Goal: Information Seeking & Learning: Learn about a topic

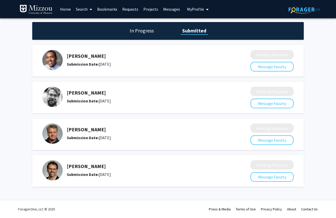
click at [62, 12] on link "Home" at bounding box center [66, 9] width 16 height 18
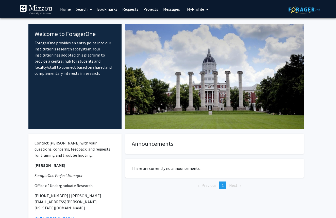
click at [81, 11] on link "Search" at bounding box center [83, 9] width 21 height 18
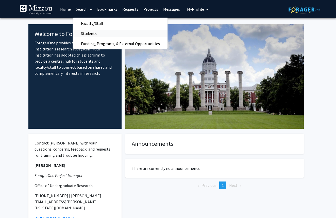
click at [89, 32] on span "Students" at bounding box center [88, 33] width 31 height 10
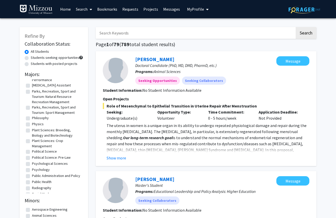
scroll to position [513, 0]
click at [45, 172] on label "Psychology" at bounding box center [41, 169] width 18 height 5
click at [35, 170] on input "Psychology" at bounding box center [33, 168] width 3 height 3
checkbox input "true"
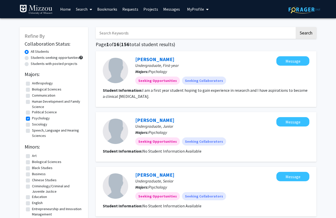
click at [87, 8] on link "Search" at bounding box center [83, 9] width 21 height 18
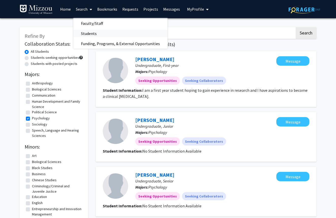
click at [104, 32] on link "Students" at bounding box center [120, 34] width 94 height 8
checkbox input "false"
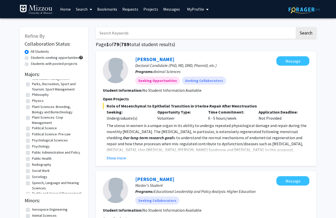
scroll to position [542, 0]
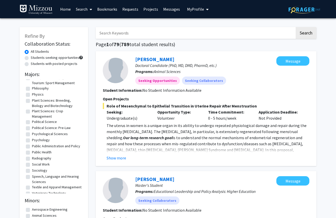
click at [32, 137] on label "Psychological Sciences" at bounding box center [50, 134] width 36 height 5
click at [32, 135] on input "Psychological Sciences" at bounding box center [33, 133] width 3 height 3
checkbox input "true"
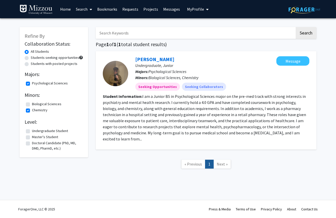
click at [88, 11] on link "Search" at bounding box center [83, 9] width 21 height 18
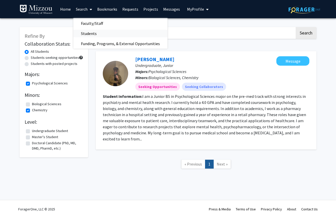
click at [95, 31] on span "Students" at bounding box center [88, 33] width 31 height 10
checkbox input "false"
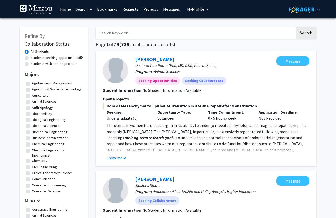
click at [87, 10] on link "Search" at bounding box center [83, 9] width 21 height 18
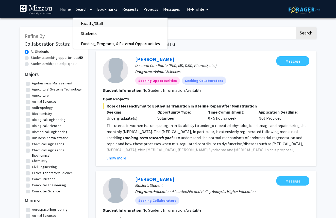
click at [107, 25] on span "Faculty/Staff" at bounding box center [91, 23] width 37 height 10
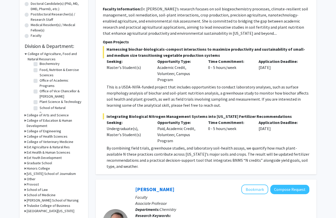
scroll to position [114, 0]
click at [55, 115] on h3 "College of Arts and Science" at bounding box center [48, 115] width 42 height 5
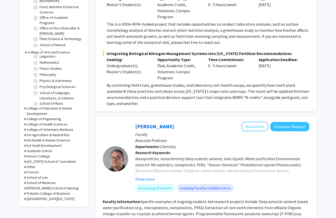
scroll to position [110, 0]
click at [40, 86] on label "Psychological Sciences" at bounding box center [58, 86] width 36 height 5
click at [40, 86] on input "Psychological Sciences" at bounding box center [41, 85] width 3 height 3
checkbox input "true"
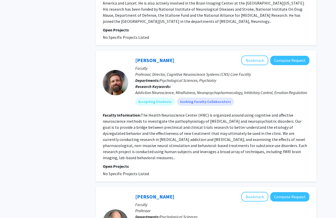
scroll to position [463, 0]
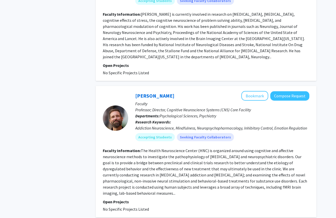
click at [230, 177] on fg-read-more "The Health Neuroscience Center (HNC) is organized around using cognitive and af…" at bounding box center [205, 172] width 204 height 48
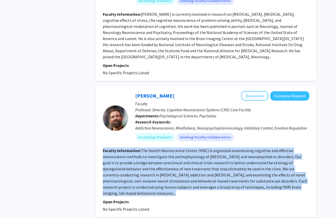
click at [230, 177] on fg-read-more "The Health Neuroscience Center (HNC) is organized around using cognitive and af…" at bounding box center [205, 172] width 204 height 48
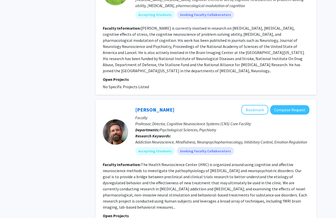
scroll to position [450, 0]
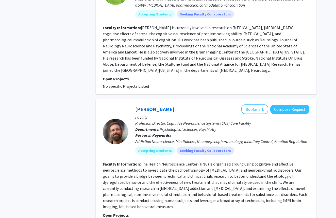
click at [163, 56] on section "Faculty Information: [PERSON_NAME] is currently involved in research on [MEDICA…" at bounding box center [206, 49] width 207 height 49
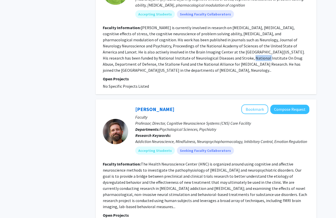
click at [163, 56] on section "Faculty Information: [PERSON_NAME] is currently involved in research on [MEDICA…" at bounding box center [206, 49] width 207 height 49
click at [163, 56] on fg-read-more "[PERSON_NAME] is currently involved in research on [MEDICAL_DATA], [MEDICAL_DAT…" at bounding box center [204, 49] width 202 height 48
click at [159, 42] on fg-read-more "[PERSON_NAME] is currently involved in research on [MEDICAL_DATA], [MEDICAL_DAT…" at bounding box center [204, 49] width 202 height 48
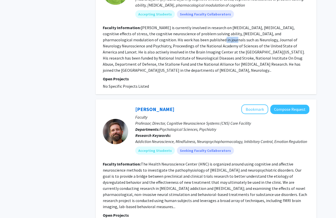
click at [159, 42] on fg-read-more "[PERSON_NAME] is currently involved in research on [MEDICAL_DATA], [MEDICAL_DAT…" at bounding box center [204, 49] width 202 height 48
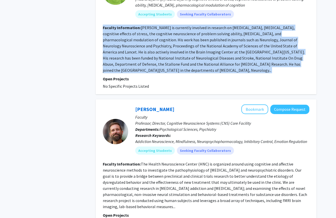
click at [159, 42] on fg-read-more "[PERSON_NAME] is currently involved in research on [MEDICAL_DATA], [MEDICAL_DAT…" at bounding box center [204, 49] width 202 height 48
click at [179, 50] on section "Faculty Information: [PERSON_NAME] is currently involved in research on [MEDICA…" at bounding box center [206, 49] width 207 height 49
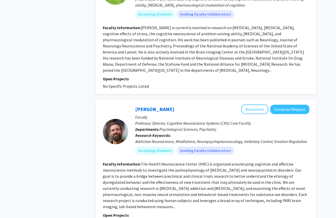
click at [179, 50] on section "Faculty Information: [PERSON_NAME] is currently involved in research on [MEDICA…" at bounding box center [206, 49] width 207 height 49
click at [180, 48] on fg-read-more "[PERSON_NAME] is currently involved in research on [MEDICAL_DATA], [MEDICAL_DAT…" at bounding box center [204, 49] width 202 height 48
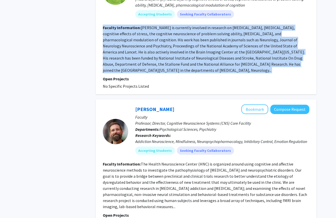
click at [180, 48] on fg-read-more "[PERSON_NAME] is currently involved in research on [MEDICAL_DATA], [MEDICAL_DAT…" at bounding box center [204, 49] width 202 height 48
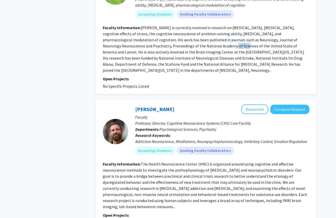
click at [180, 48] on fg-read-more "[PERSON_NAME] is currently involved in research on [MEDICAL_DATA], [MEDICAL_DAT…" at bounding box center [204, 49] width 202 height 48
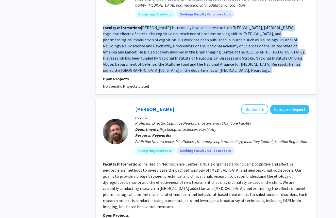
click at [180, 48] on fg-read-more "[PERSON_NAME] is currently involved in research on [MEDICAL_DATA], [MEDICAL_DAT…" at bounding box center [204, 49] width 202 height 48
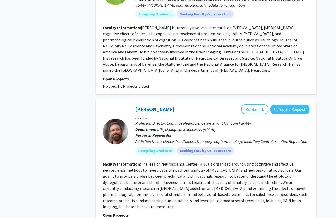
click at [180, 48] on fg-read-more "[PERSON_NAME] is currently involved in research on [MEDICAL_DATA], [MEDICAL_DAT…" at bounding box center [204, 49] width 202 height 48
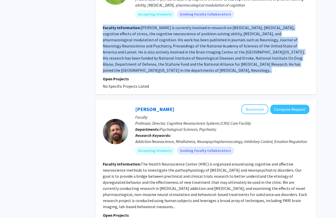
click at [180, 48] on fg-read-more "[PERSON_NAME] is currently involved in research on [MEDICAL_DATA], [MEDICAL_DAT…" at bounding box center [204, 49] width 202 height 48
click at [179, 48] on fg-read-more "[PERSON_NAME] is currently involved in research on [MEDICAL_DATA], [MEDICAL_DAT…" at bounding box center [204, 49] width 202 height 48
click at [180, 48] on fg-read-more "[PERSON_NAME] is currently involved in research on [MEDICAL_DATA], [MEDICAL_DAT…" at bounding box center [204, 49] width 202 height 48
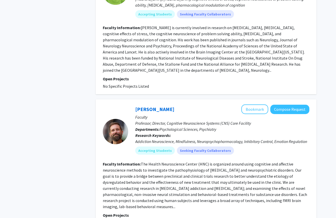
click at [180, 48] on fg-read-more "[PERSON_NAME] is currently involved in research on [MEDICAL_DATA], [MEDICAL_DAT…" at bounding box center [204, 49] width 202 height 48
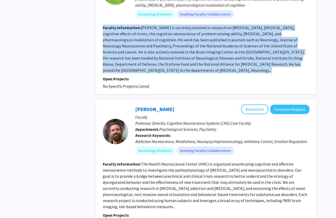
click at [180, 48] on fg-read-more "[PERSON_NAME] is currently involved in research on [MEDICAL_DATA], [MEDICAL_DAT…" at bounding box center [204, 49] width 202 height 48
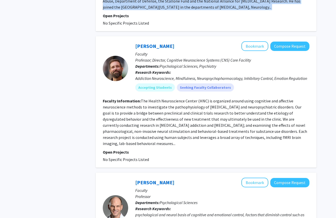
scroll to position [513, 0]
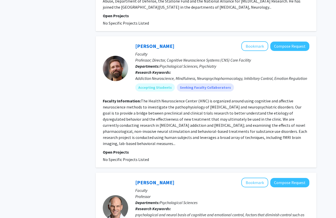
click at [239, 129] on section "Faculty Information: The Health Neuroscience Center (HNC) is organized around u…" at bounding box center [206, 122] width 207 height 49
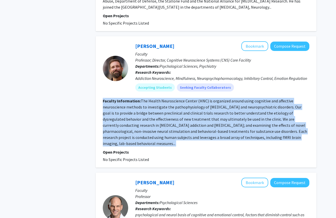
click at [239, 129] on section "Faculty Information: The Health Neuroscience Center (HNC) is organized around u…" at bounding box center [206, 122] width 207 height 49
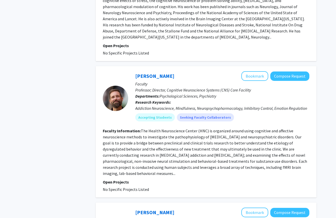
scroll to position [480, 0]
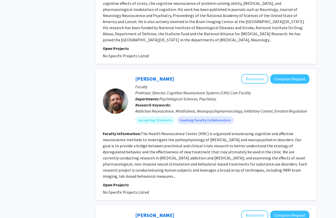
click at [228, 33] on fg-read-more "[PERSON_NAME] is currently involved in research on [MEDICAL_DATA], [MEDICAL_DAT…" at bounding box center [204, 19] width 202 height 48
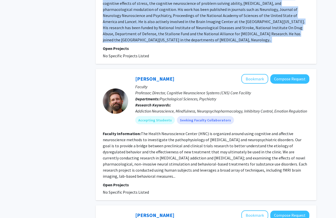
click at [228, 33] on fg-read-more "[PERSON_NAME] is currently involved in research on [MEDICAL_DATA], [MEDICAL_DAT…" at bounding box center [204, 19] width 202 height 48
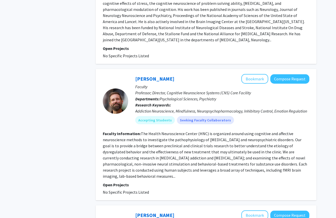
click at [236, 132] on section "Faculty Information: The Health Neuroscience Center (HNC) is organized around u…" at bounding box center [206, 155] width 207 height 49
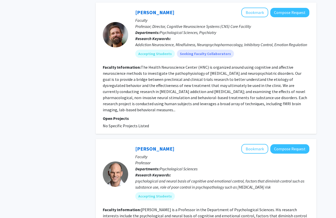
scroll to position [547, 0]
click at [167, 50] on mat-chip "Accepting Students" at bounding box center [155, 54] width 40 height 8
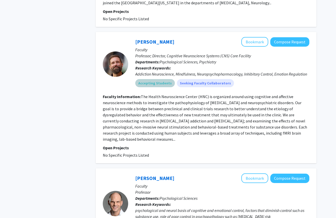
scroll to position [516, 0]
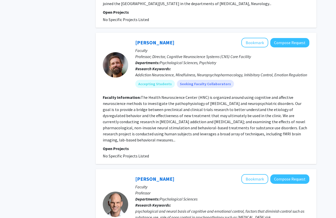
click at [190, 72] on div "Addiction Neuroscience, Mindfulness, Neuropsychopharmacology, Inhibitory Contro…" at bounding box center [222, 75] width 174 height 6
click at [143, 121] on fg-read-more "The Health Neuroscience Center (HNC) is organized around using cognitive and af…" at bounding box center [205, 119] width 204 height 48
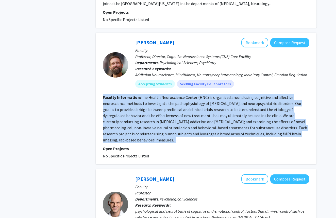
click at [143, 121] on fg-read-more "The Health Neuroscience Center (HNC) is organized around using cognitive and af…" at bounding box center [205, 119] width 204 height 48
click at [226, 117] on fg-read-more "The Health Neuroscience Center (HNC) is organized around using cognitive and af…" at bounding box center [205, 119] width 204 height 48
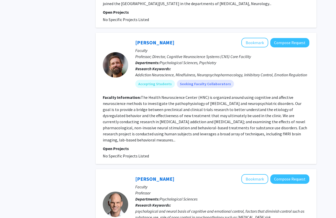
click at [226, 117] on fg-read-more "The Health Neuroscience Center (HNC) is organized around using cognitive and af…" at bounding box center [205, 119] width 204 height 48
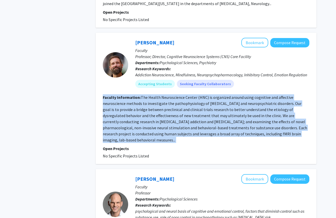
click at [226, 117] on fg-read-more "The Health Neuroscience Center (HNC) is organized around using cognitive and af…" at bounding box center [205, 119] width 204 height 48
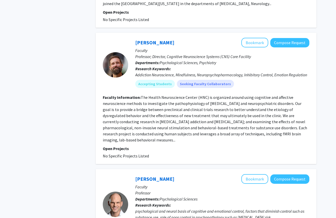
click at [227, 117] on fg-read-more "The Health Neuroscience Center (HNC) is organized around using cognitive and af…" at bounding box center [205, 119] width 204 height 48
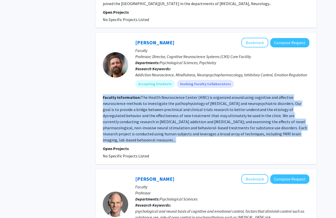
click at [227, 117] on fg-read-more "The Health Neuroscience Center (HNC) is organized around using cognitive and af…" at bounding box center [205, 119] width 204 height 48
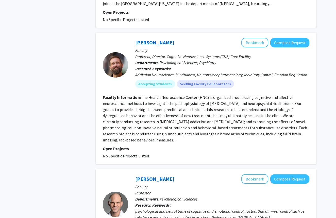
click at [227, 117] on fg-read-more "The Health Neuroscience Center (HNC) is organized around using cognitive and af…" at bounding box center [205, 119] width 204 height 48
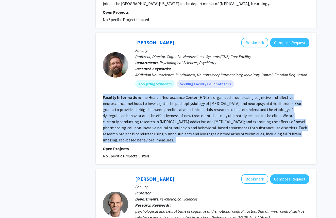
click at [227, 117] on fg-read-more "The Health Neuroscience Center (HNC) is organized around using cognitive and af…" at bounding box center [205, 119] width 204 height 48
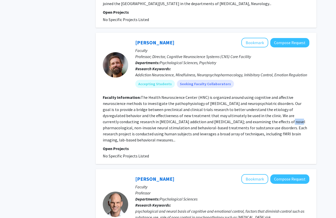
click at [227, 117] on fg-read-more "The Health Neuroscience Center (HNC) is organized around using cognitive and af…" at bounding box center [205, 119] width 204 height 48
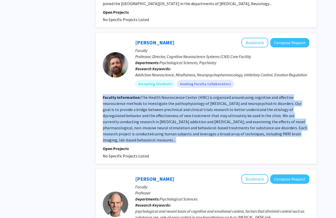
click at [227, 117] on fg-read-more "The Health Neuroscience Center (HNC) is organized around using cognitive and af…" at bounding box center [205, 119] width 204 height 48
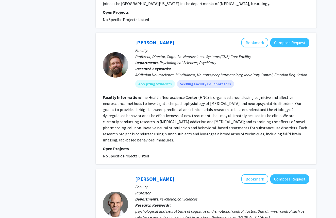
click at [227, 117] on fg-read-more "The Health Neuroscience Center (HNC) is organized around using cognitive and af…" at bounding box center [205, 119] width 204 height 48
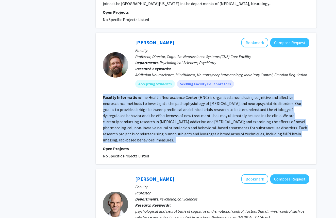
click at [227, 117] on fg-read-more "The Health Neuroscience Center (HNC) is organized around using cognitive and af…" at bounding box center [205, 119] width 204 height 48
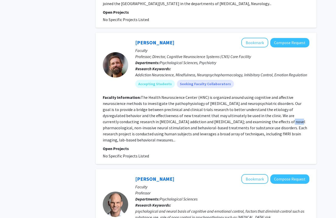
click at [227, 117] on fg-read-more "The Health Neuroscience Center (HNC) is organized around using cognitive and af…" at bounding box center [205, 119] width 204 height 48
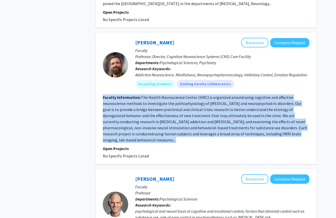
click at [227, 117] on fg-read-more "The Health Neuroscience Center (HNC) is organized around using cognitive and af…" at bounding box center [205, 119] width 204 height 48
click at [136, 95] on b "Faculty Information:" at bounding box center [122, 97] width 38 height 5
drag, startPoint x: 140, startPoint y: 93, endPoint x: 312, endPoint y: 132, distance: 176.4
click at [312, 132] on div "[PERSON_NAME] Bookmark Compose Request Faculty Professor; Director, Cognitive N…" at bounding box center [206, 99] width 221 height 132
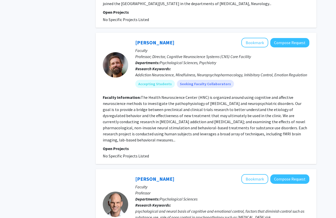
click at [291, 122] on fg-read-more "The Health Neuroscience Center (HNC) is organized around using cognitive and af…" at bounding box center [205, 119] width 204 height 48
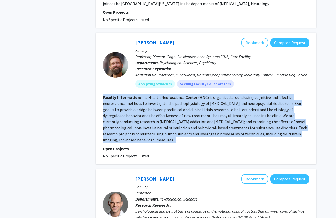
click at [291, 122] on fg-read-more "The Health Neuroscience Center (HNC) is organized around using cognitive and af…" at bounding box center [205, 119] width 204 height 48
click at [222, 118] on fg-read-more "The Health Neuroscience Center (HNC) is organized around using cognitive and af…" at bounding box center [205, 119] width 204 height 48
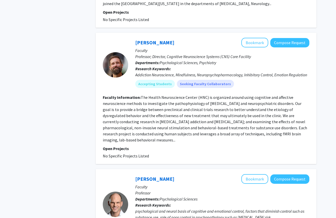
click at [222, 118] on fg-read-more "The Health Neuroscience Center (HNC) is organized around using cognitive and af…" at bounding box center [205, 119] width 204 height 48
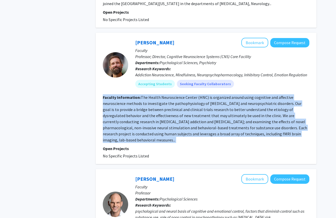
click at [222, 118] on fg-read-more "The Health Neuroscience Center (HNC) is organized around using cognitive and af…" at bounding box center [205, 119] width 204 height 48
click at [225, 108] on fg-read-more "The Health Neuroscience Center (HNC) is organized around using cognitive and af…" at bounding box center [205, 119] width 204 height 48
